Goal: Book appointment/travel/reservation

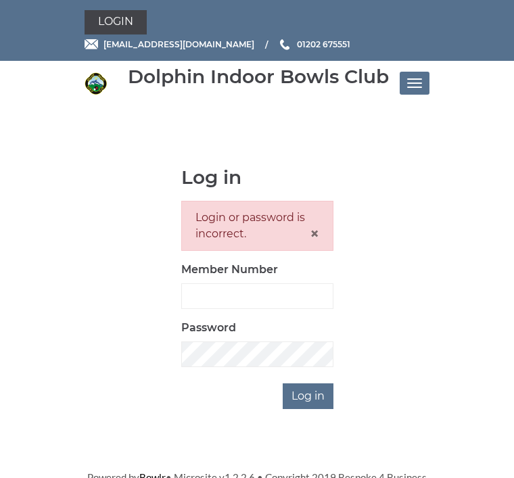
scroll to position [169, 0]
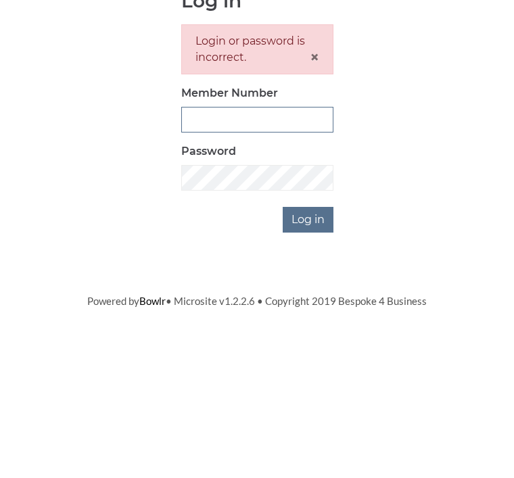
type input "3807"
click at [309, 376] on input "Log in" at bounding box center [308, 389] width 51 height 26
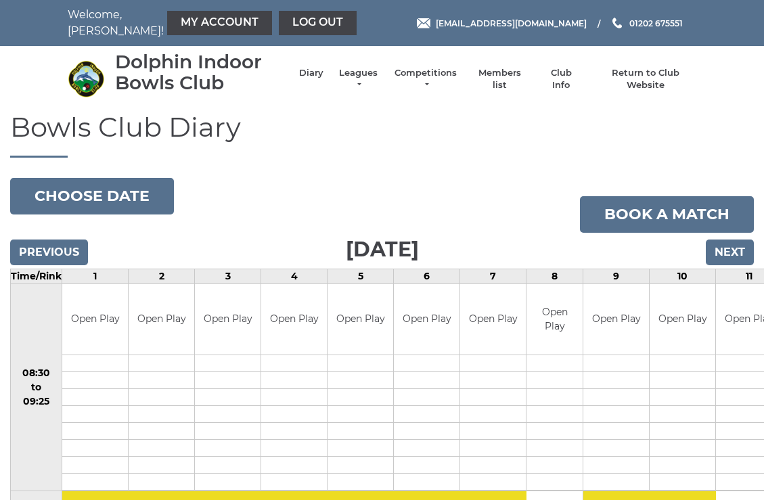
click at [513, 212] on link "Book a match" at bounding box center [667, 214] width 174 height 37
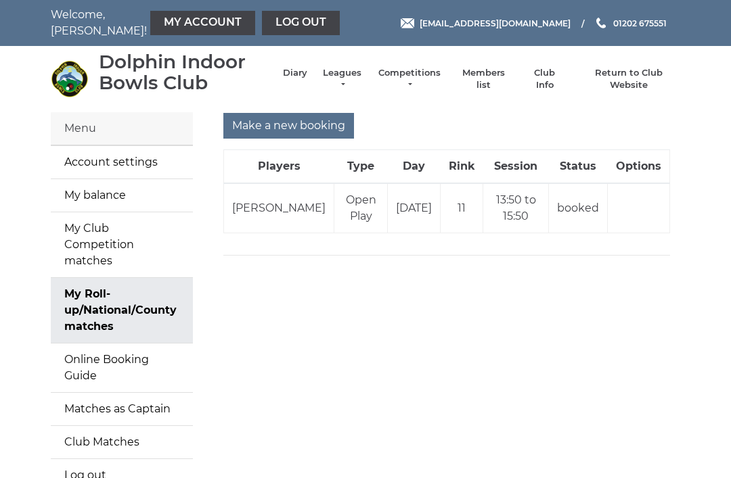
click at [581, 204] on td "booked" at bounding box center [578, 208] width 59 height 50
click at [572, 208] on td "booked" at bounding box center [578, 208] width 59 height 50
click at [450, 222] on td "11" at bounding box center [461, 208] width 43 height 50
click at [330, 239] on div "Make a new booking Players Type Day Rink Session Status Options Edward MELTON O…" at bounding box center [446, 178] width 467 height 131
click at [175, 21] on link "My Account" at bounding box center [202, 23] width 105 height 24
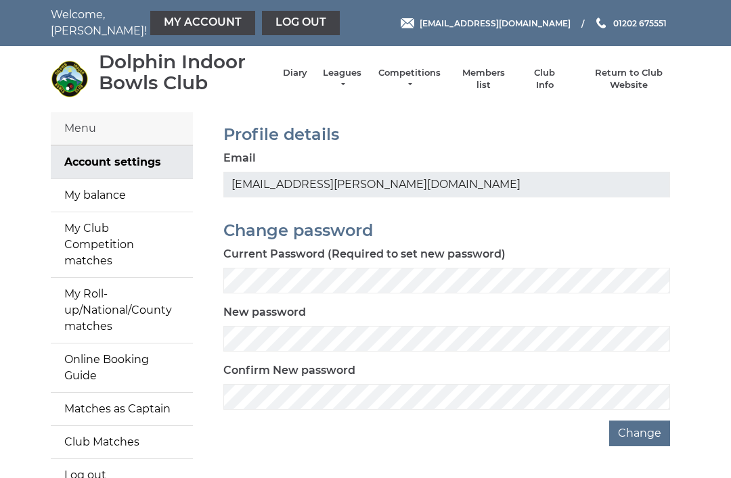
click at [102, 292] on link "My Roll-up/National/County matches" at bounding box center [122, 310] width 142 height 65
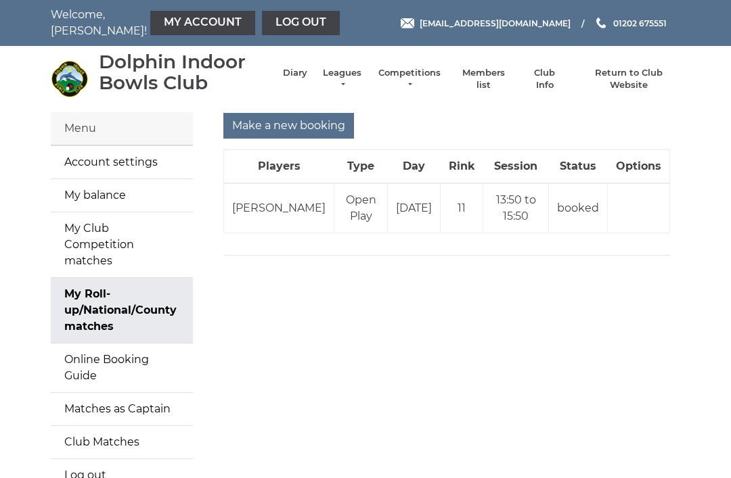
click at [593, 203] on td "booked" at bounding box center [578, 208] width 59 height 50
click at [141, 347] on link "Online Booking Guide" at bounding box center [122, 368] width 142 height 49
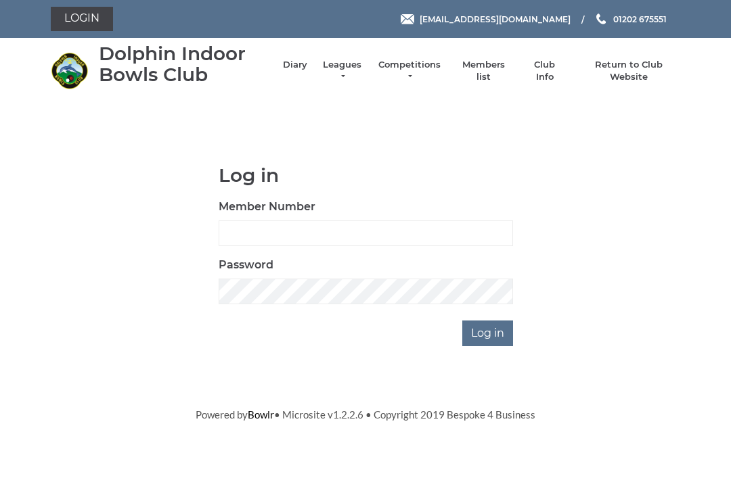
click at [484, 333] on input "Log in" at bounding box center [487, 334] width 51 height 26
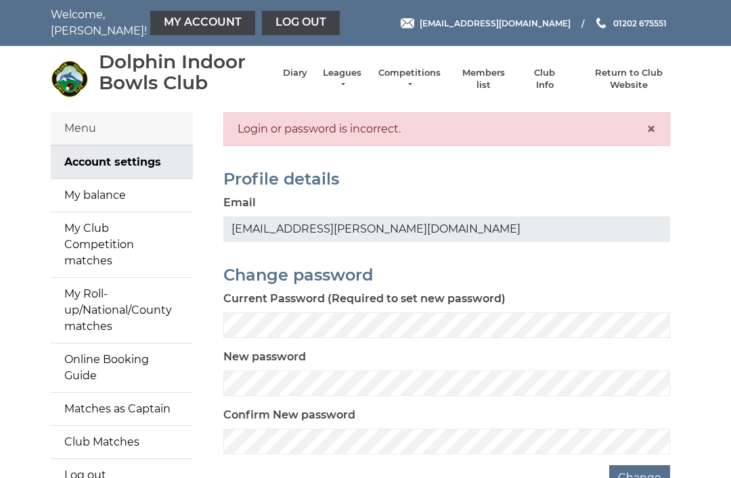
click at [302, 76] on link "Diary" at bounding box center [295, 73] width 24 height 12
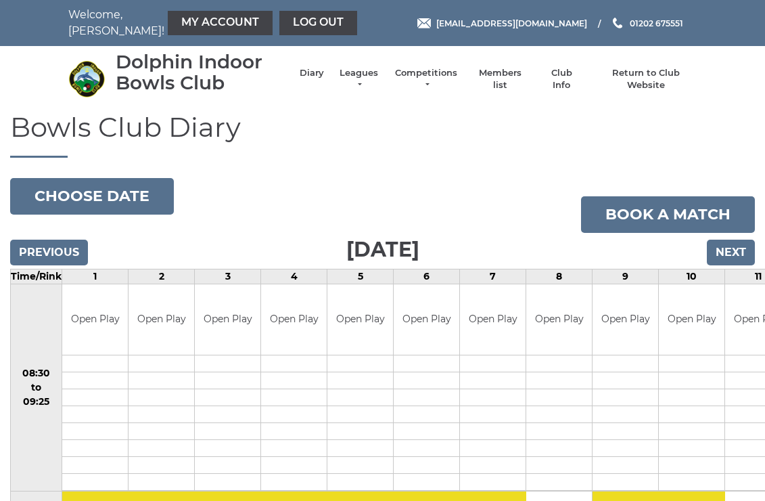
click at [655, 215] on link "Book a match" at bounding box center [668, 214] width 174 height 37
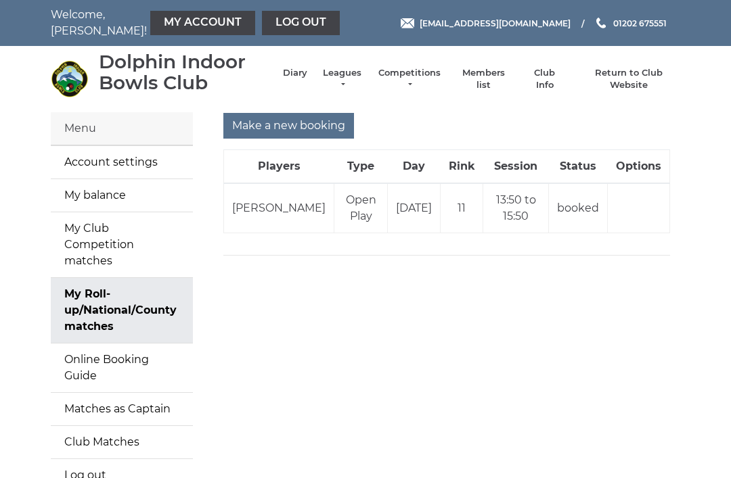
scroll to position [29, 0]
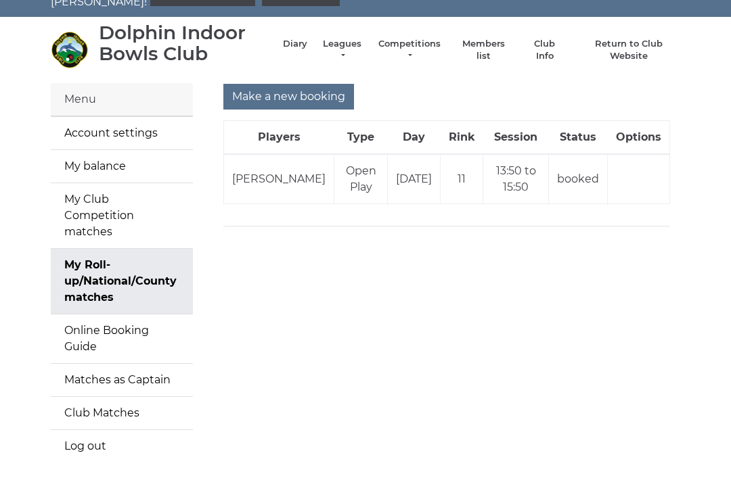
click at [627, 142] on th "Options" at bounding box center [638, 137] width 62 height 34
click at [651, 184] on td at bounding box center [638, 179] width 62 height 50
click at [637, 179] on td at bounding box center [638, 179] width 62 height 50
click at [644, 133] on th "Options" at bounding box center [638, 137] width 62 height 34
click at [643, 163] on td at bounding box center [638, 179] width 62 height 50
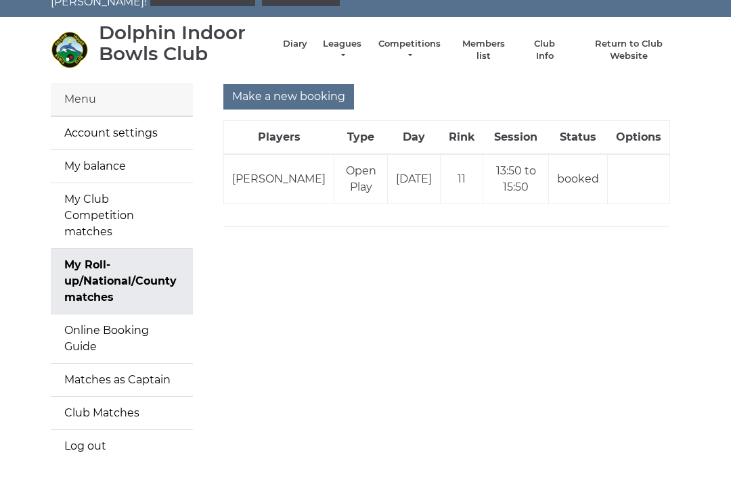
click at [582, 185] on td "booked" at bounding box center [578, 179] width 59 height 50
click at [476, 155] on td "11" at bounding box center [461, 179] width 43 height 50
click at [623, 136] on th "Options" at bounding box center [638, 137] width 62 height 34
click at [649, 164] on td at bounding box center [638, 179] width 62 height 50
click at [575, 151] on th "Status" at bounding box center [578, 137] width 59 height 34
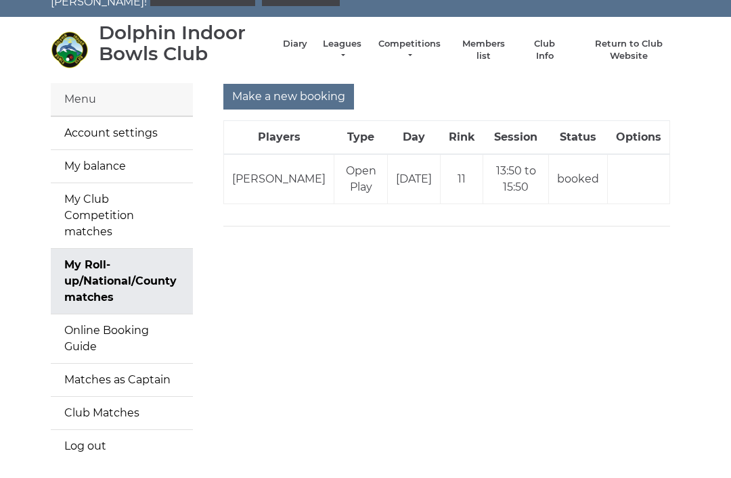
click at [470, 158] on td "11" at bounding box center [461, 179] width 43 height 50
click at [363, 163] on td "Open Play" at bounding box center [360, 179] width 53 height 50
click at [226, 159] on td "[PERSON_NAME]" at bounding box center [279, 179] width 110 height 50
click at [252, 183] on td "[PERSON_NAME]" at bounding box center [279, 179] width 110 height 50
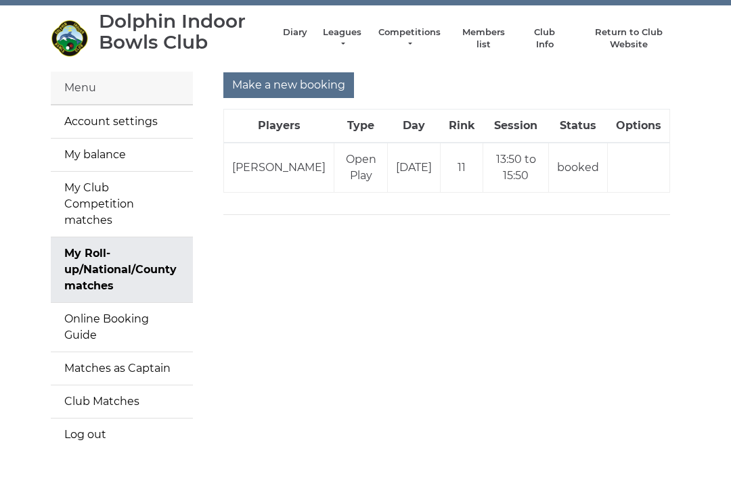
scroll to position [35, 0]
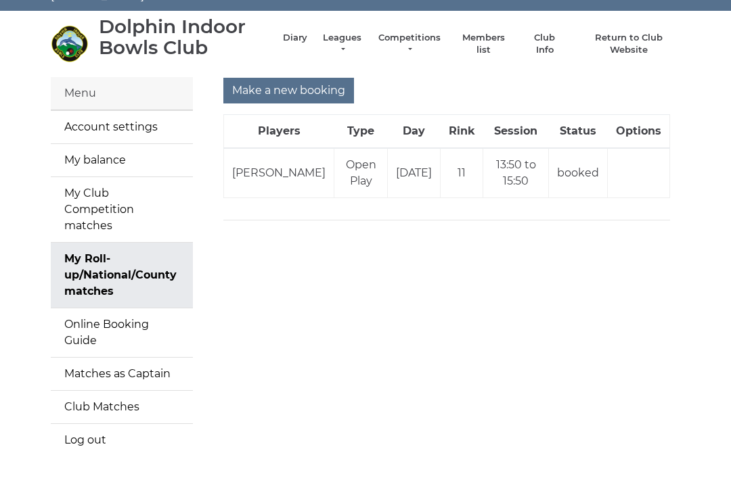
click at [632, 149] on td at bounding box center [638, 173] width 62 height 50
